Goal: Task Accomplishment & Management: Manage account settings

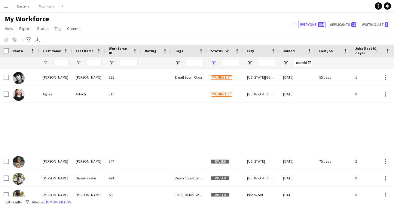
type input "**********"
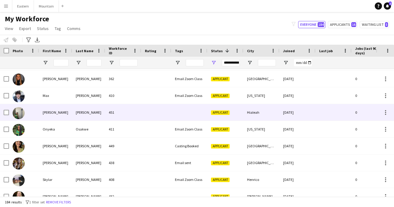
scroll to position [1028, 0]
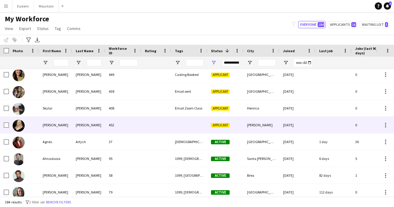
click at [199, 123] on div at bounding box center [189, 125] width 36 height 17
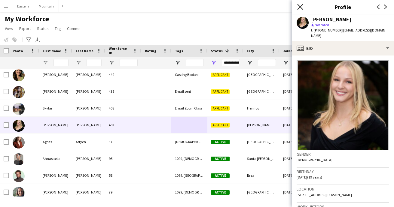
click at [301, 8] on icon at bounding box center [300, 7] width 6 height 6
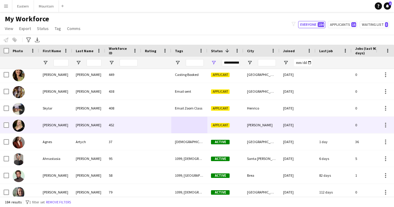
click at [192, 123] on div at bounding box center [189, 125] width 36 height 17
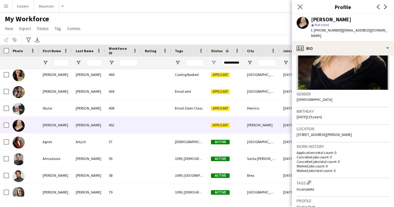
scroll to position [117, 0]
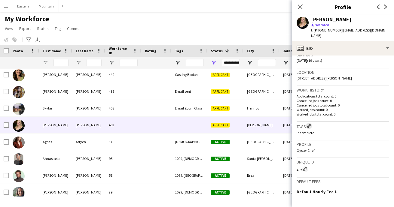
click at [309, 124] on app-icon "Edit crew company tags" at bounding box center [309, 126] width 4 height 4
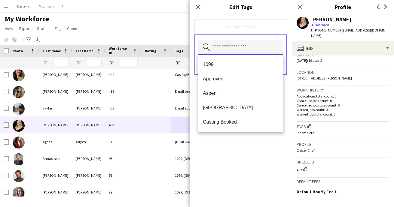
click at [222, 50] on input "text" at bounding box center [240, 47] width 85 height 15
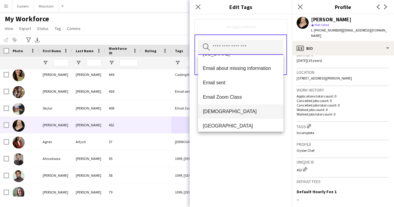
scroll to position [99, 0]
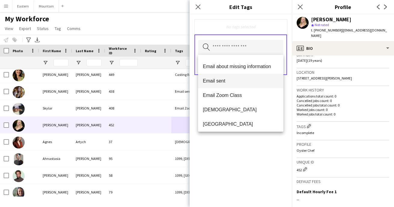
click at [221, 79] on span "Email sent" at bounding box center [241, 81] width 76 height 6
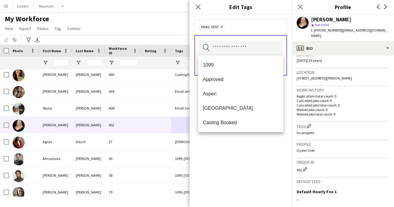
click at [257, 152] on div "Email sent Remove Search by tag name Save" at bounding box center [240, 110] width 102 height 193
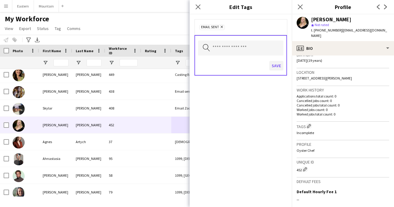
click at [276, 67] on button "Save" at bounding box center [276, 66] width 14 height 10
